Goal: Task Accomplishment & Management: Use online tool/utility

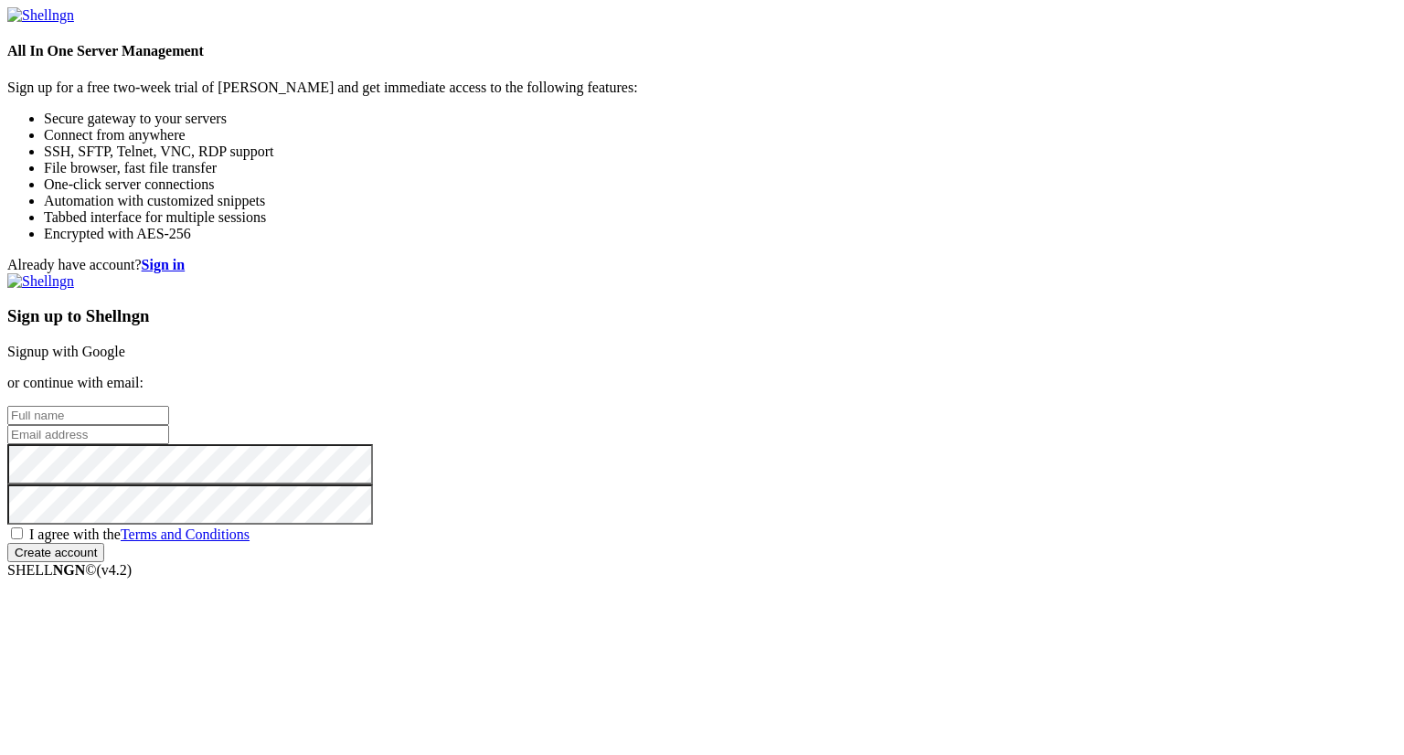
click at [125, 344] on link "Signup with Google" at bounding box center [66, 352] width 118 height 16
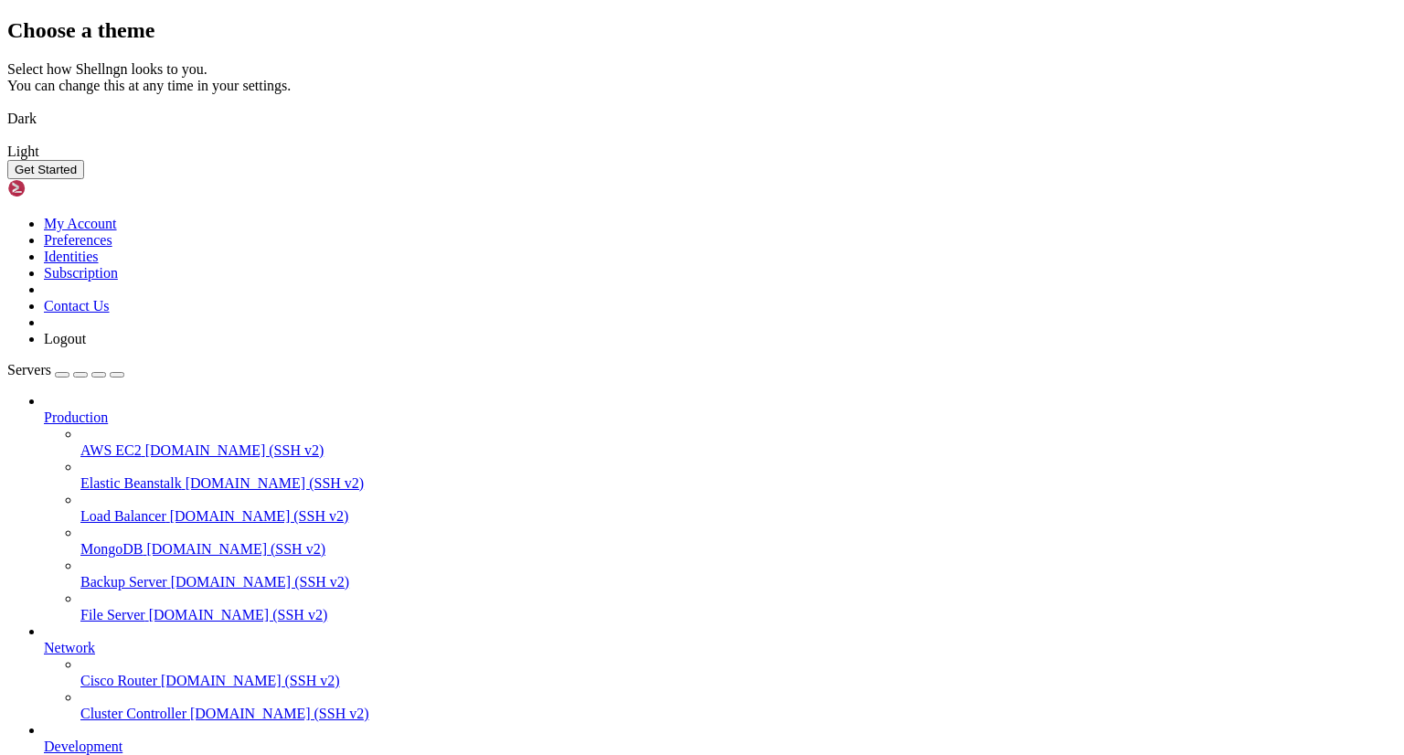
click at [84, 179] on button "Get Started" at bounding box center [45, 169] width 77 height 19
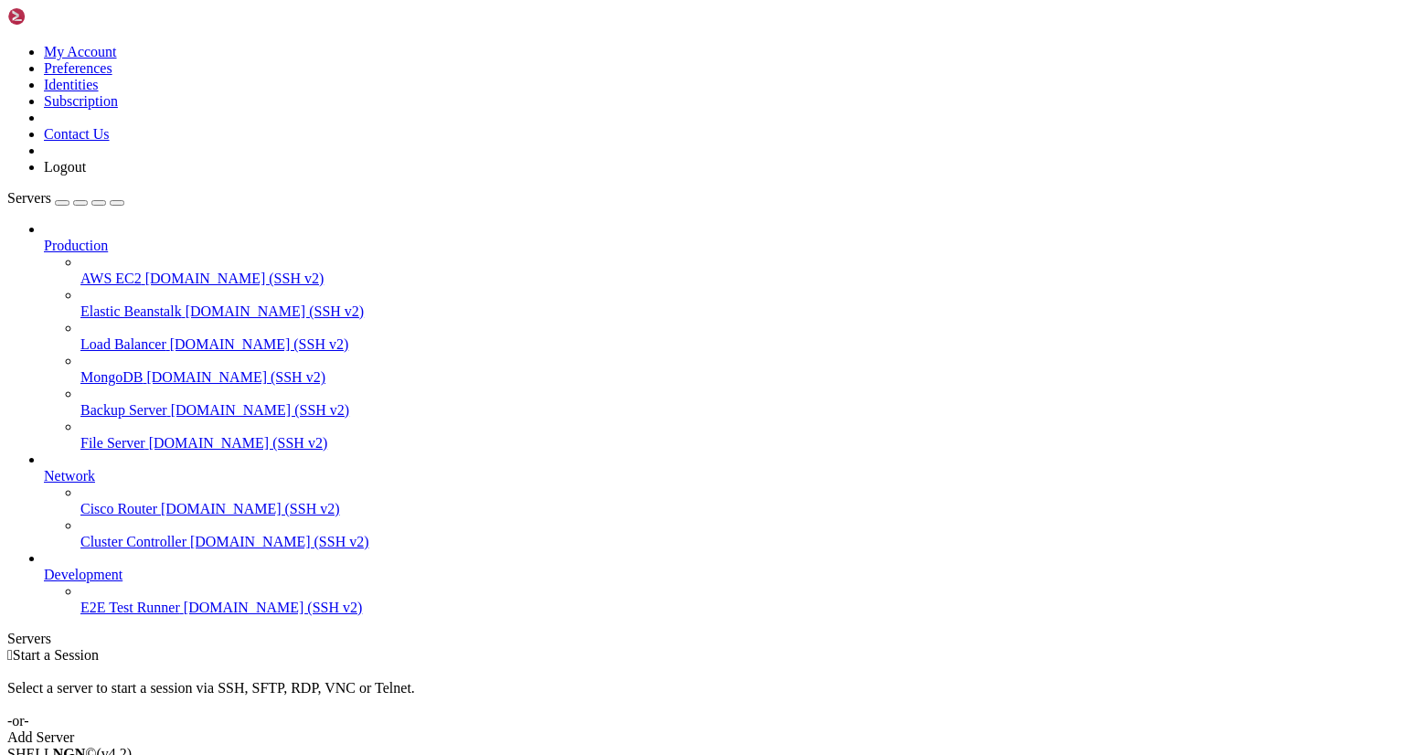
click at [813, 730] on div "Add Server" at bounding box center [702, 738] width 1390 height 16
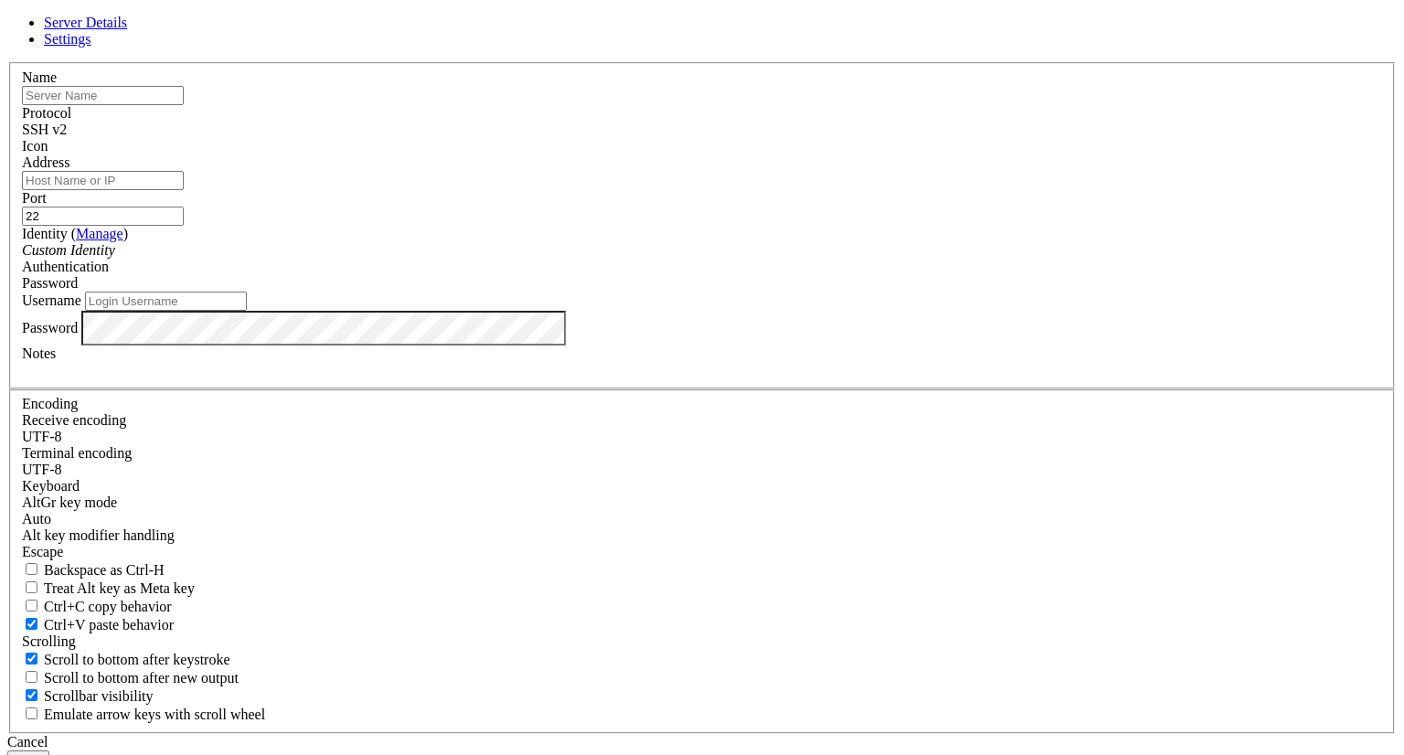
click at [184, 105] on input "text" at bounding box center [103, 95] width 162 height 19
type input "Eautomatux"
click at [67, 137] on span at bounding box center [67, 130] width 0 height 16
click at [184, 190] on input "Address" at bounding box center [103, 180] width 162 height 19
type input "[TECHNICAL_ID]"
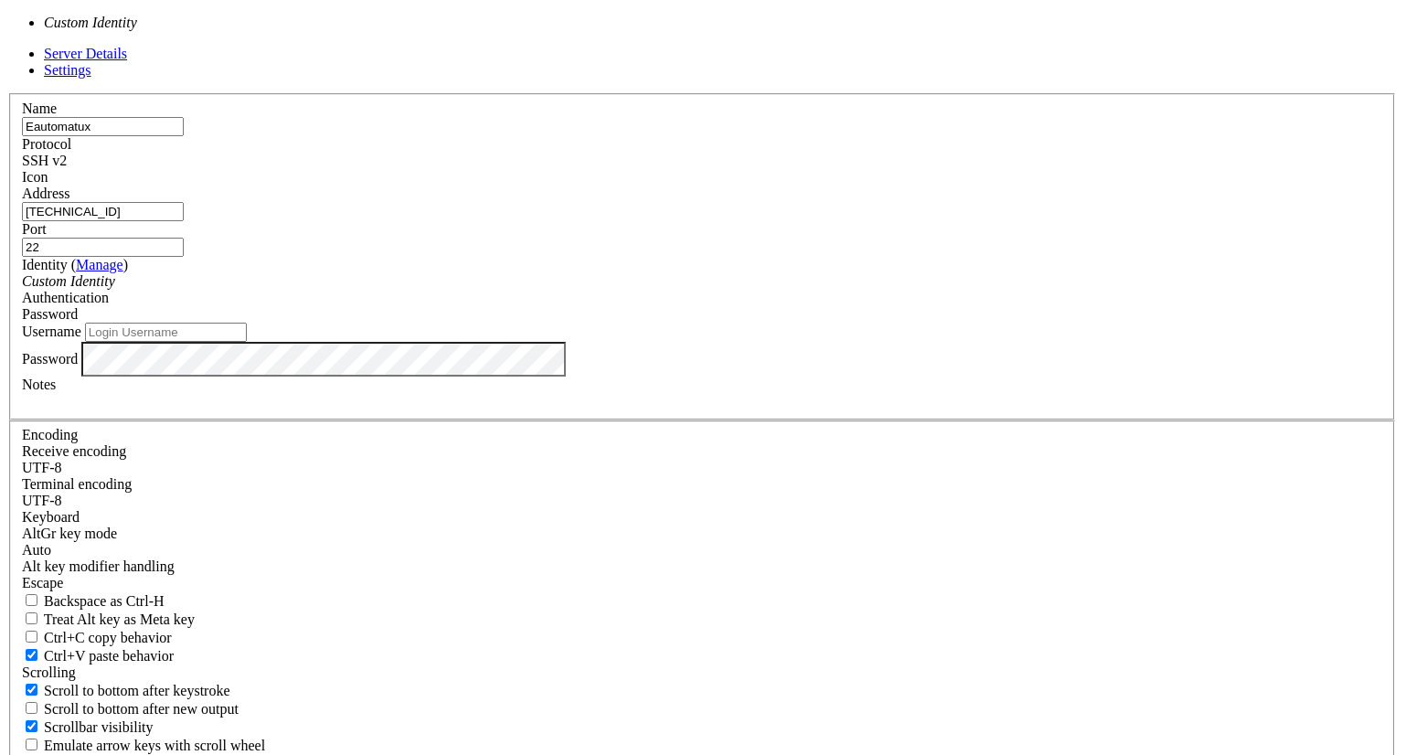
click at [573, 290] on div "Custom Identity" at bounding box center [702, 281] width 1360 height 16
click at [727, 290] on div "Custom Identity" at bounding box center [702, 281] width 1360 height 16
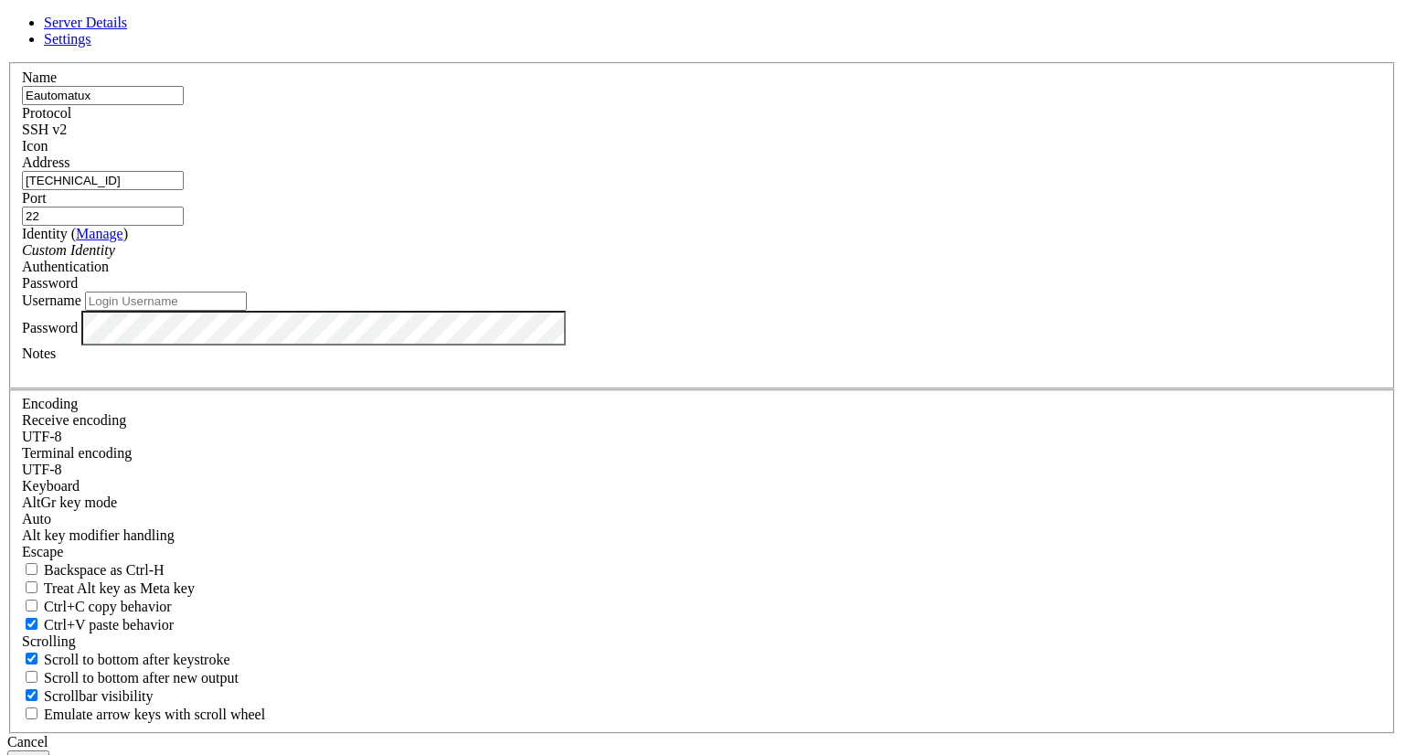
click at [658, 259] on div "Custom Identity" at bounding box center [702, 250] width 1360 height 16
click at [660, 259] on div "Custom Identity" at bounding box center [702, 250] width 1360 height 16
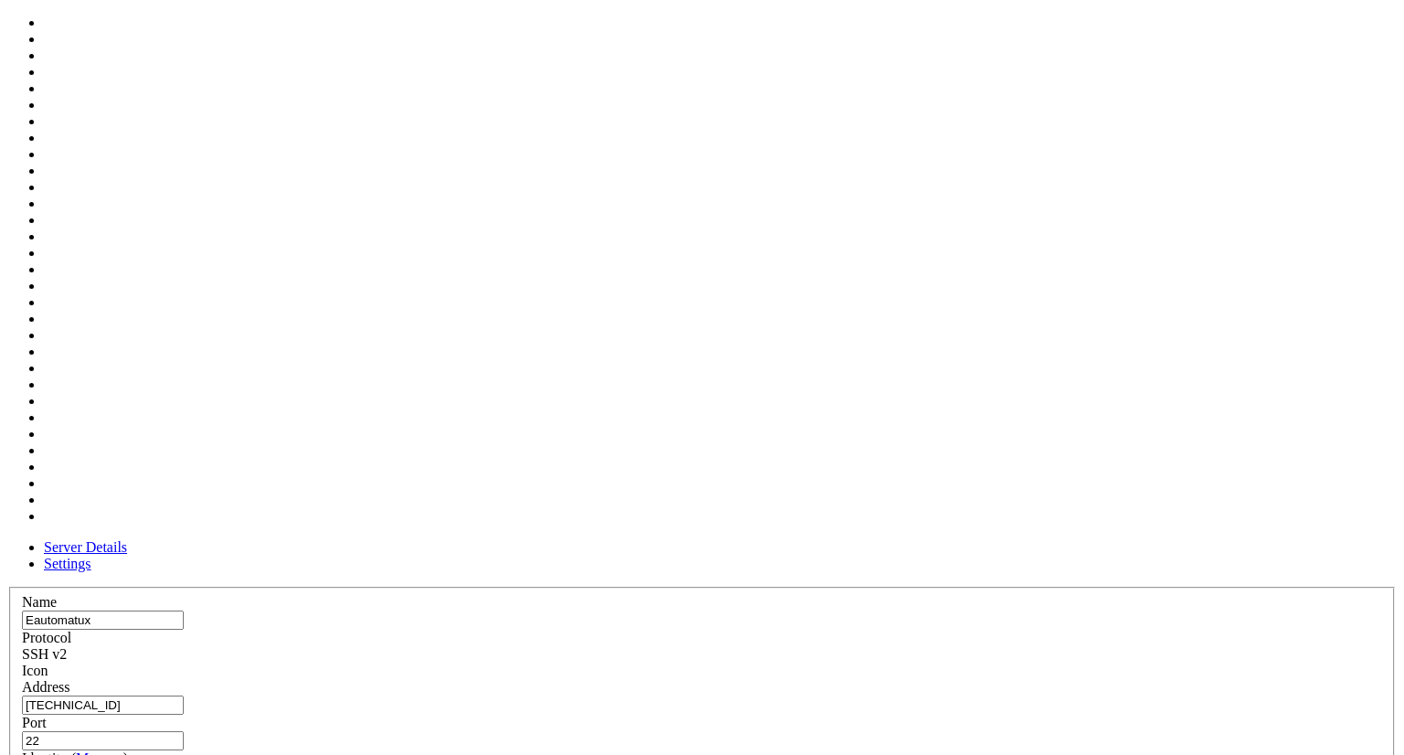
click at [22, 679] on span at bounding box center [22, 679] width 0 height 0
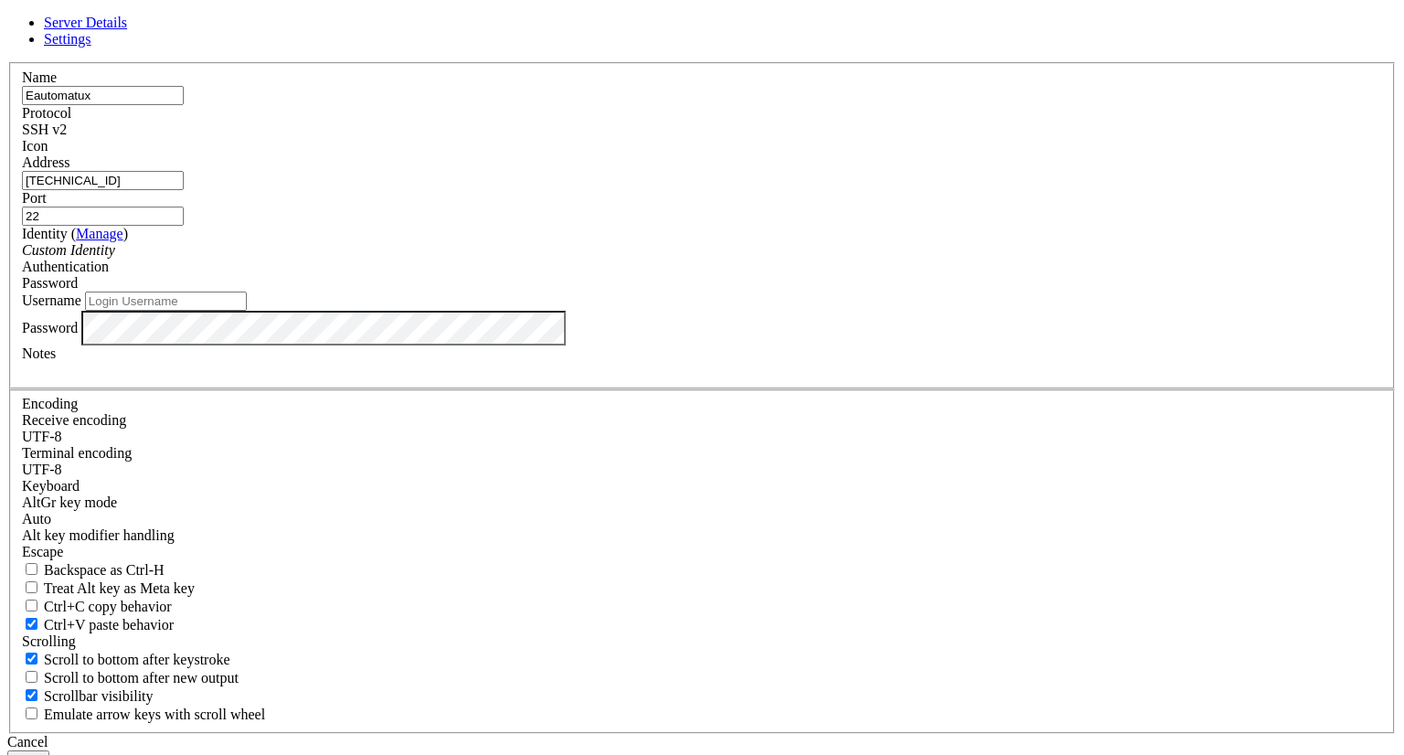
click at [49, 751] on button "Save" at bounding box center [28, 760] width 42 height 19
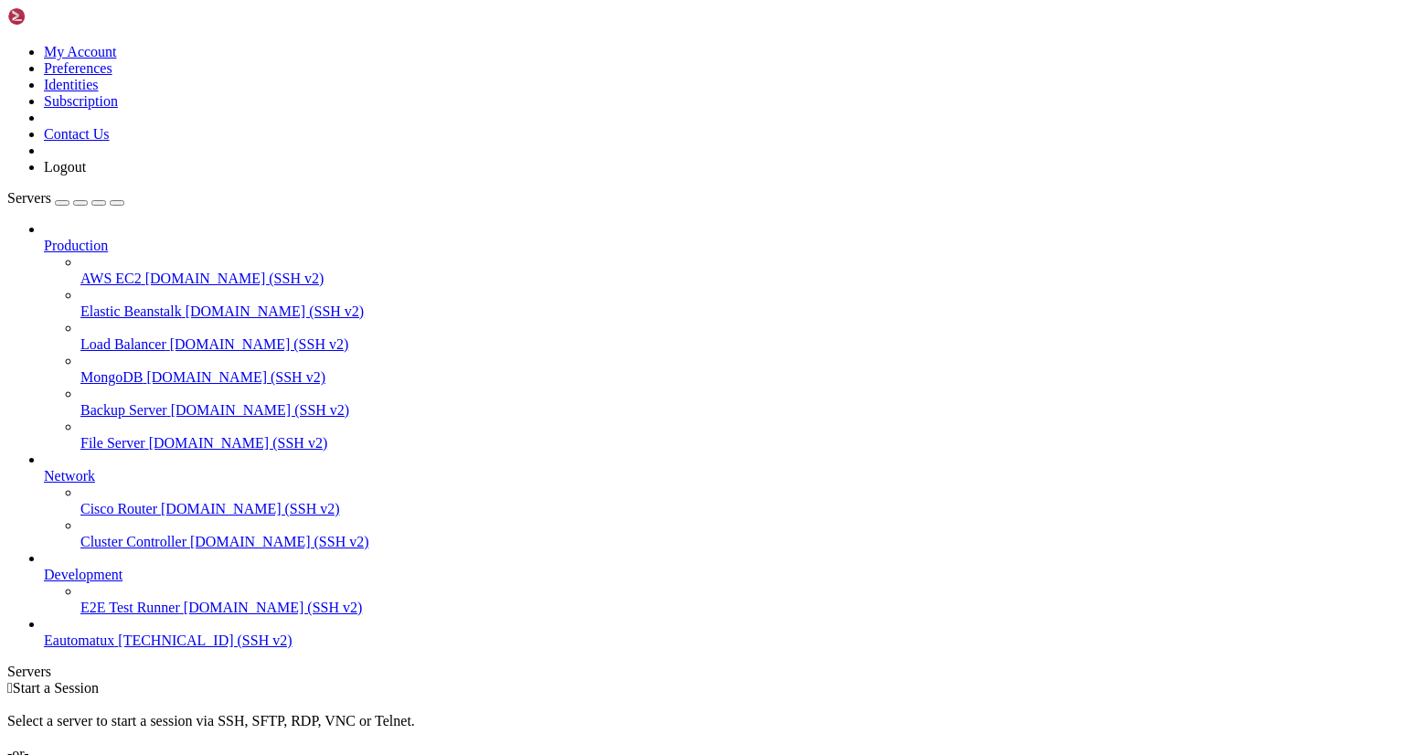
click at [118, 648] on span "[TECHNICAL_ID] (SSH v2)" at bounding box center [205, 641] width 174 height 16
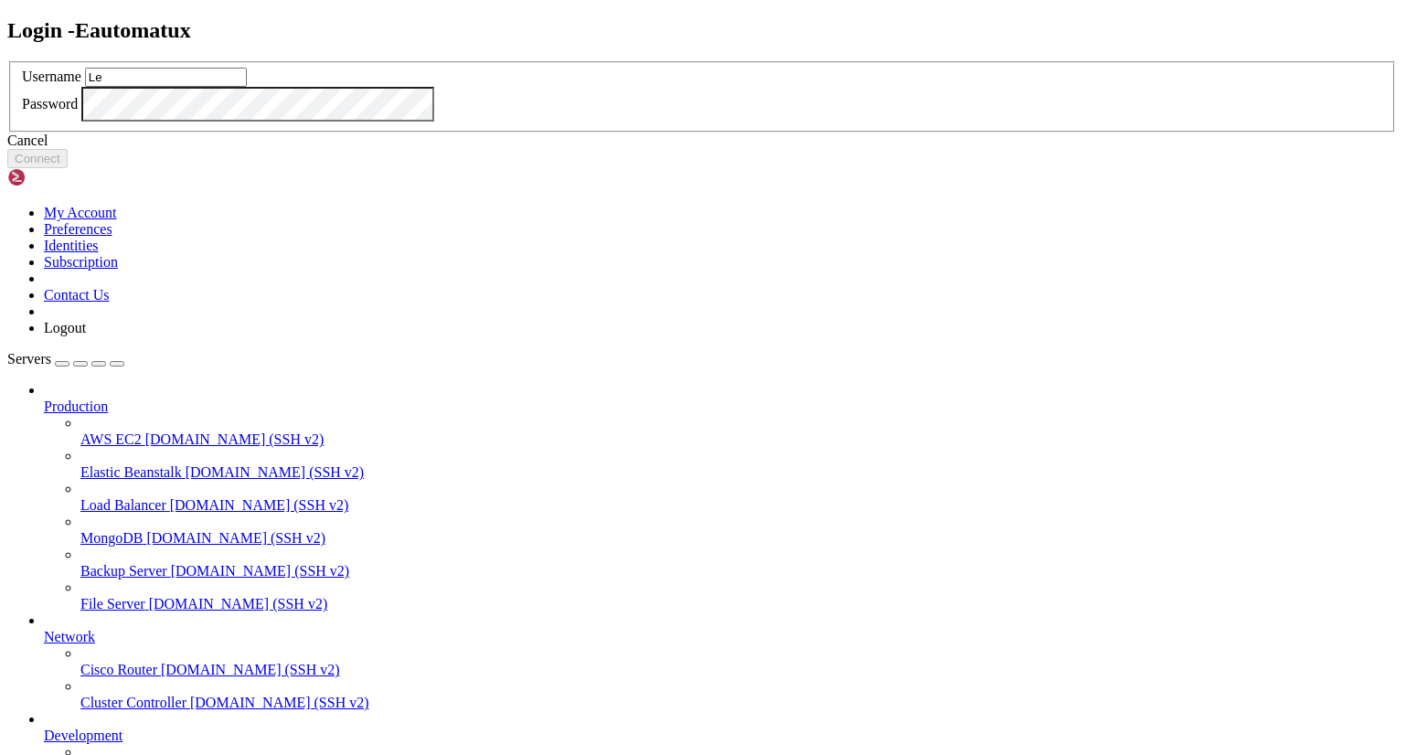
type input "L"
type input "leca"
click at [68, 168] on button "Connect" at bounding box center [37, 158] width 60 height 19
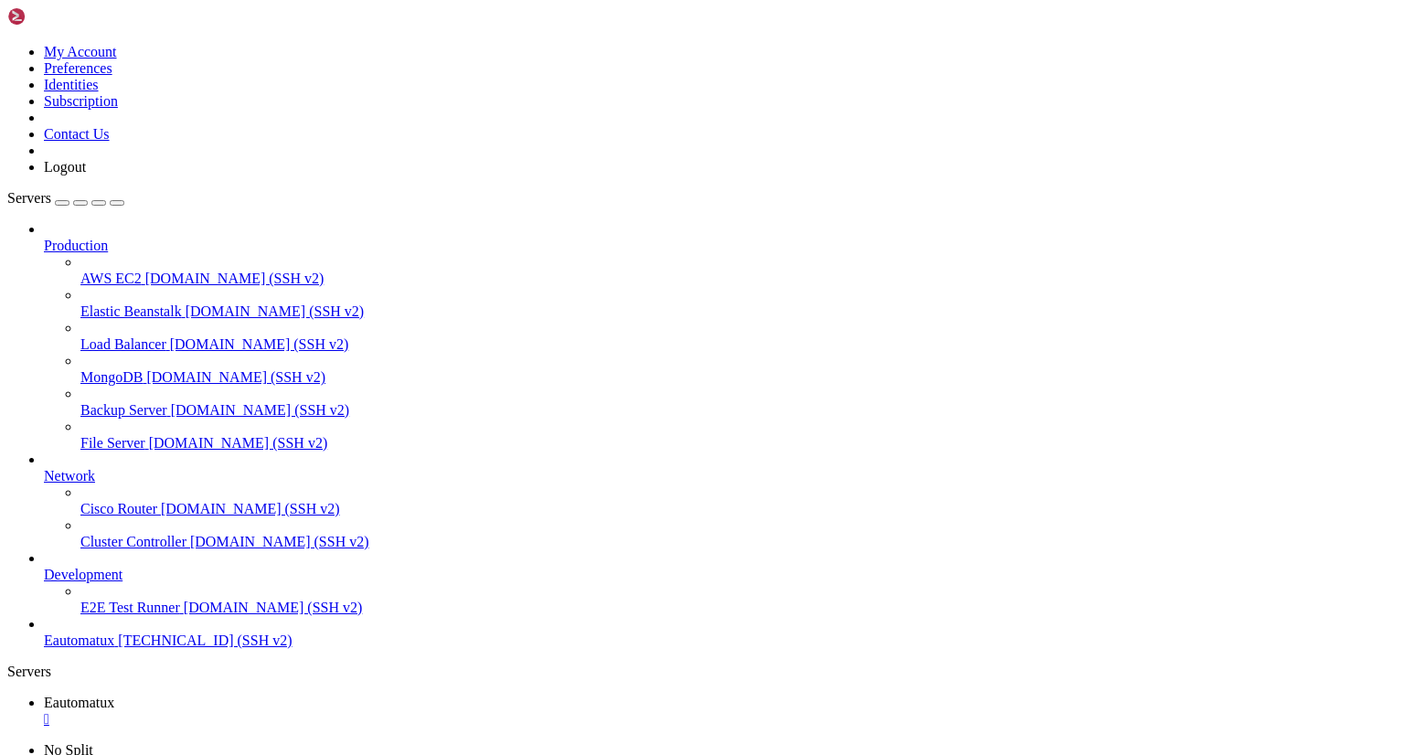
scroll to position [10445, 0]
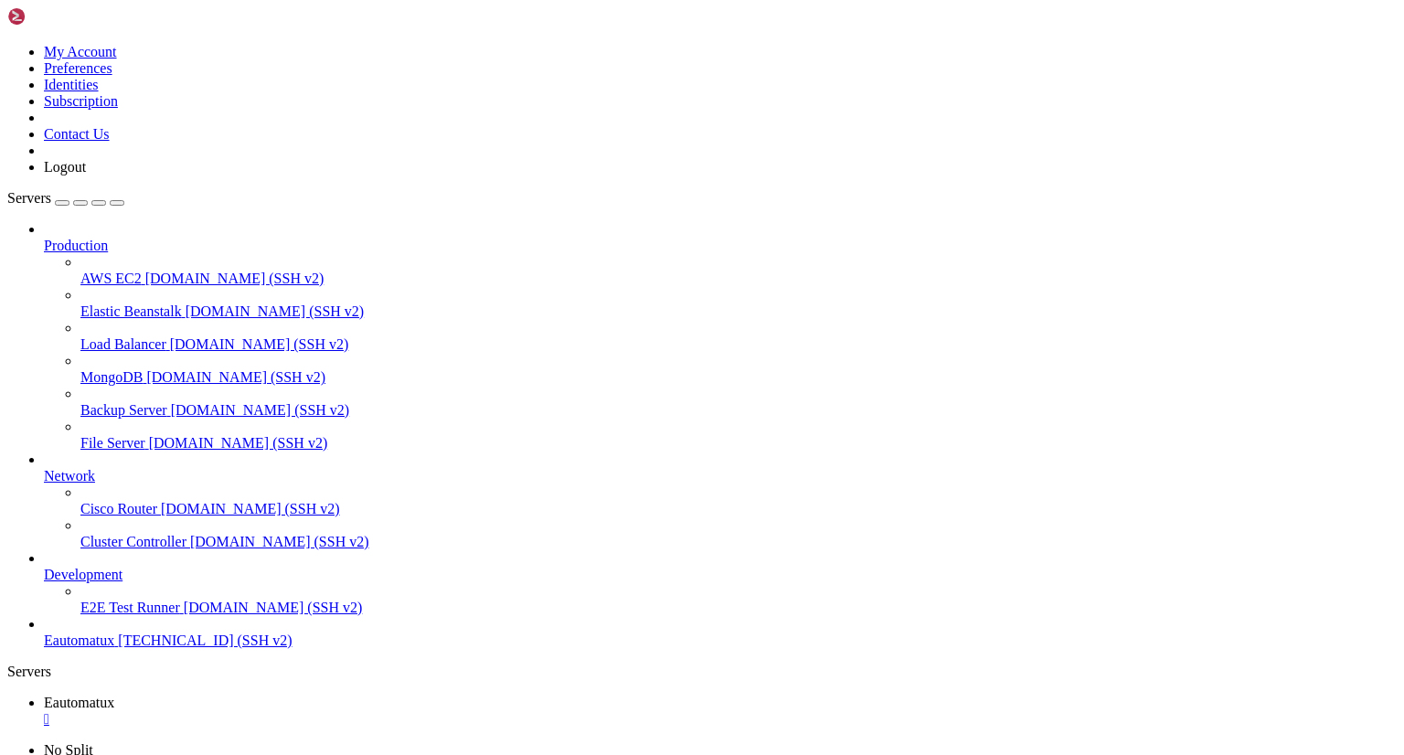
click at [7, 44] on icon at bounding box center [7, 44] width 0 height 0
click at [86, 175] on link "Logout" at bounding box center [65, 167] width 42 height 16
